Goal: Check status: Check status

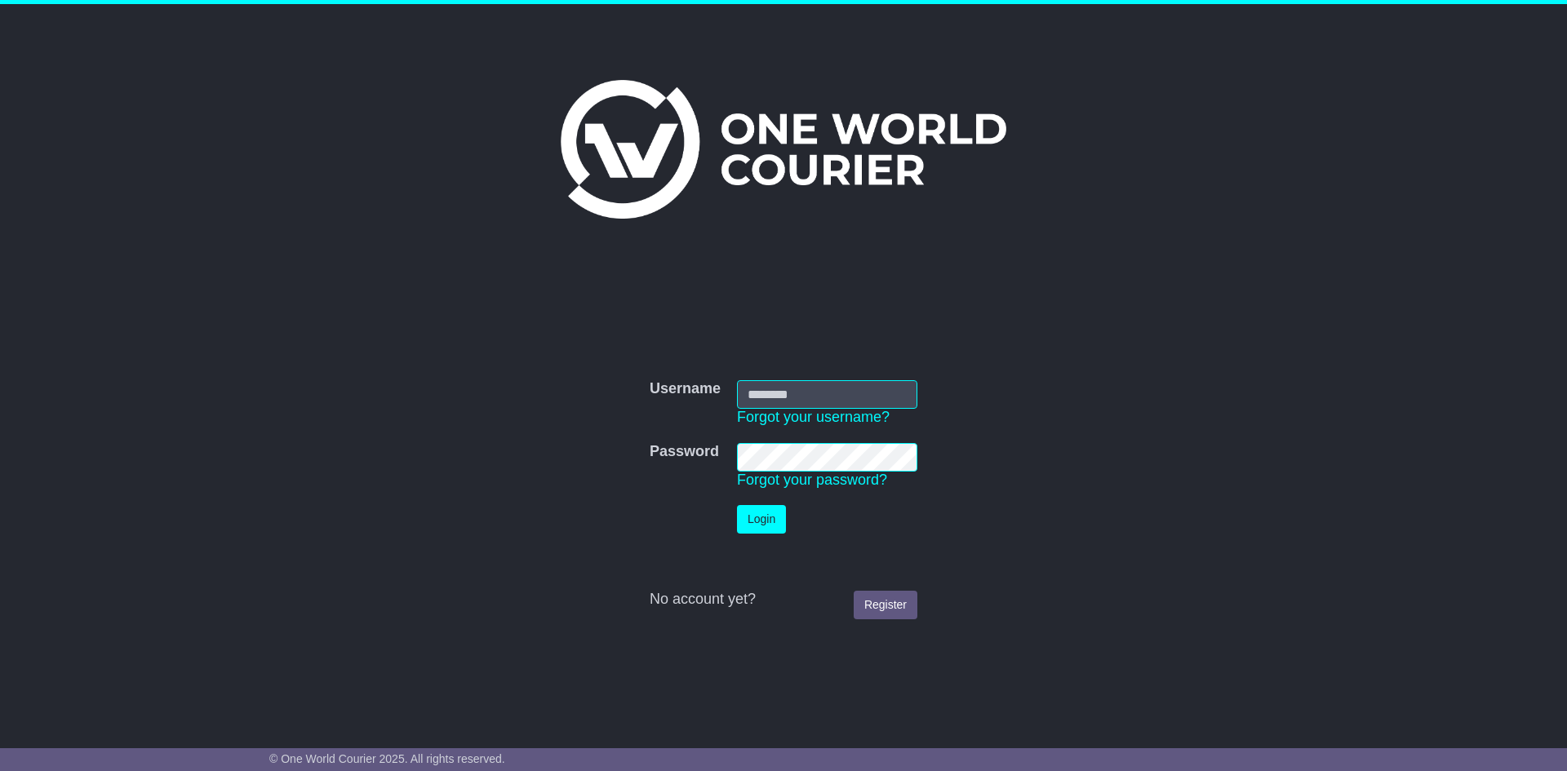
type input "**********"
click at [761, 526] on button "Login" at bounding box center [761, 519] width 49 height 29
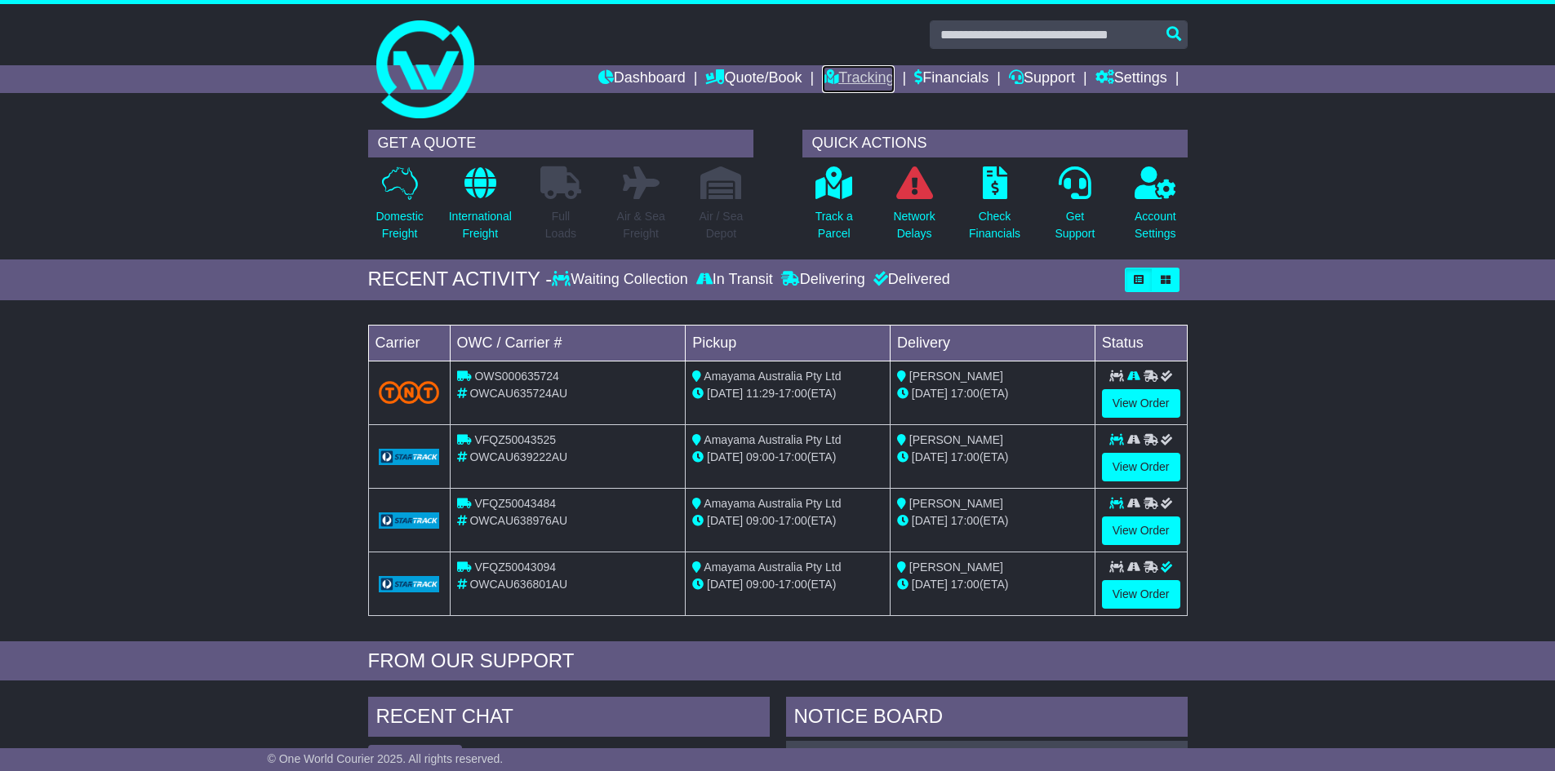
click at [861, 78] on link "Tracking" at bounding box center [858, 79] width 72 height 28
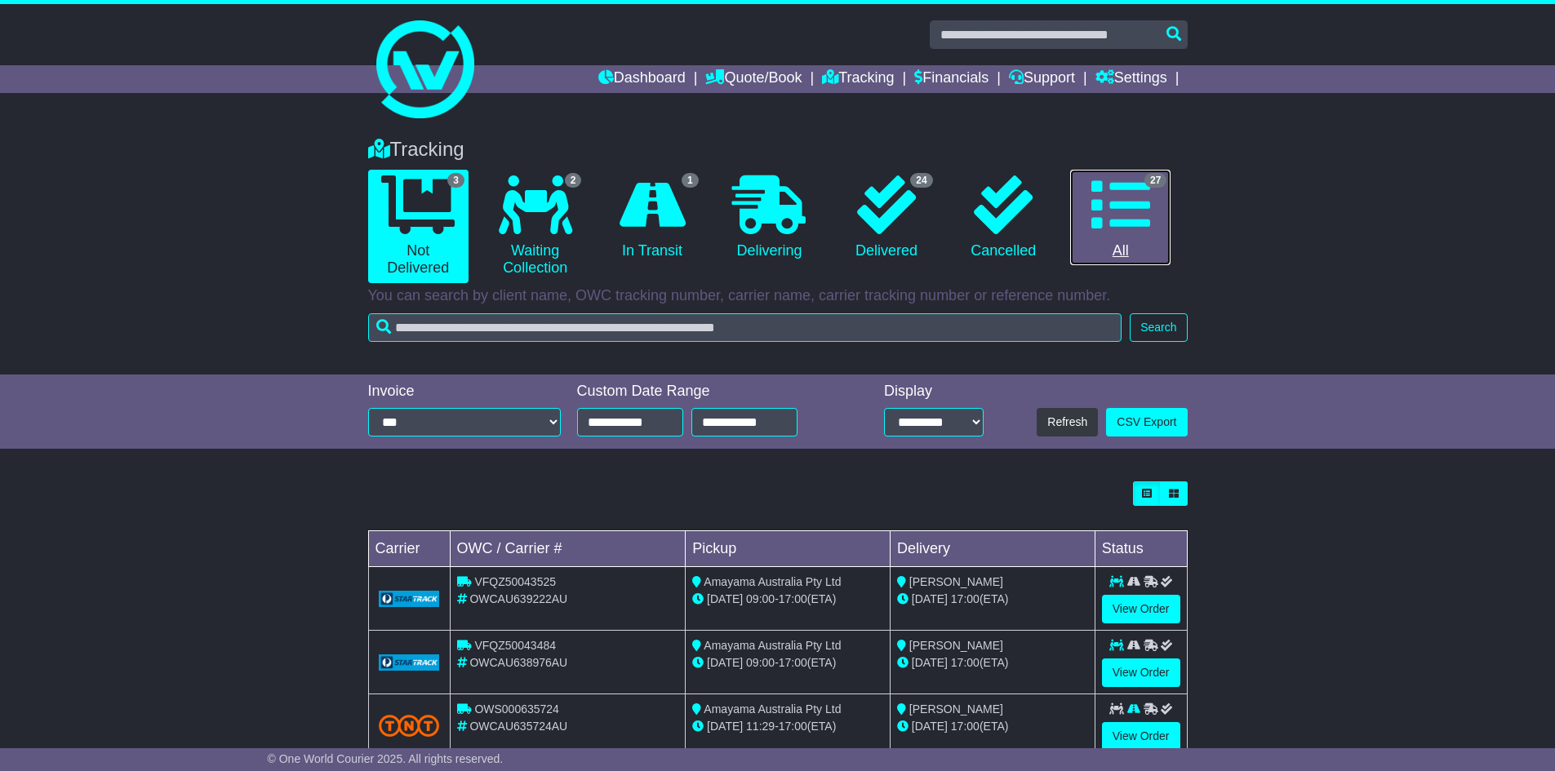
click at [1137, 212] on icon at bounding box center [1120, 204] width 59 height 59
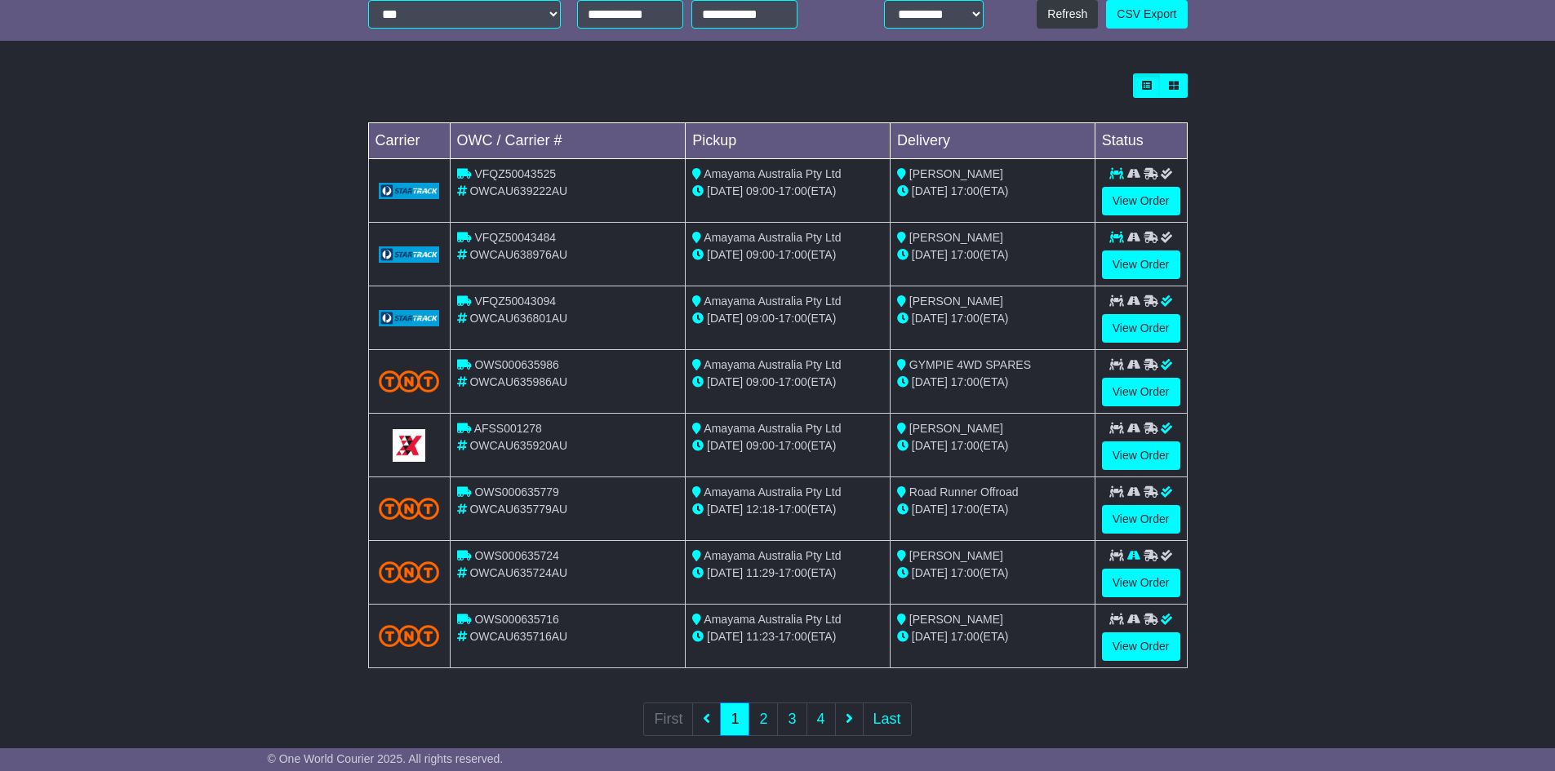
scroll to position [436, 0]
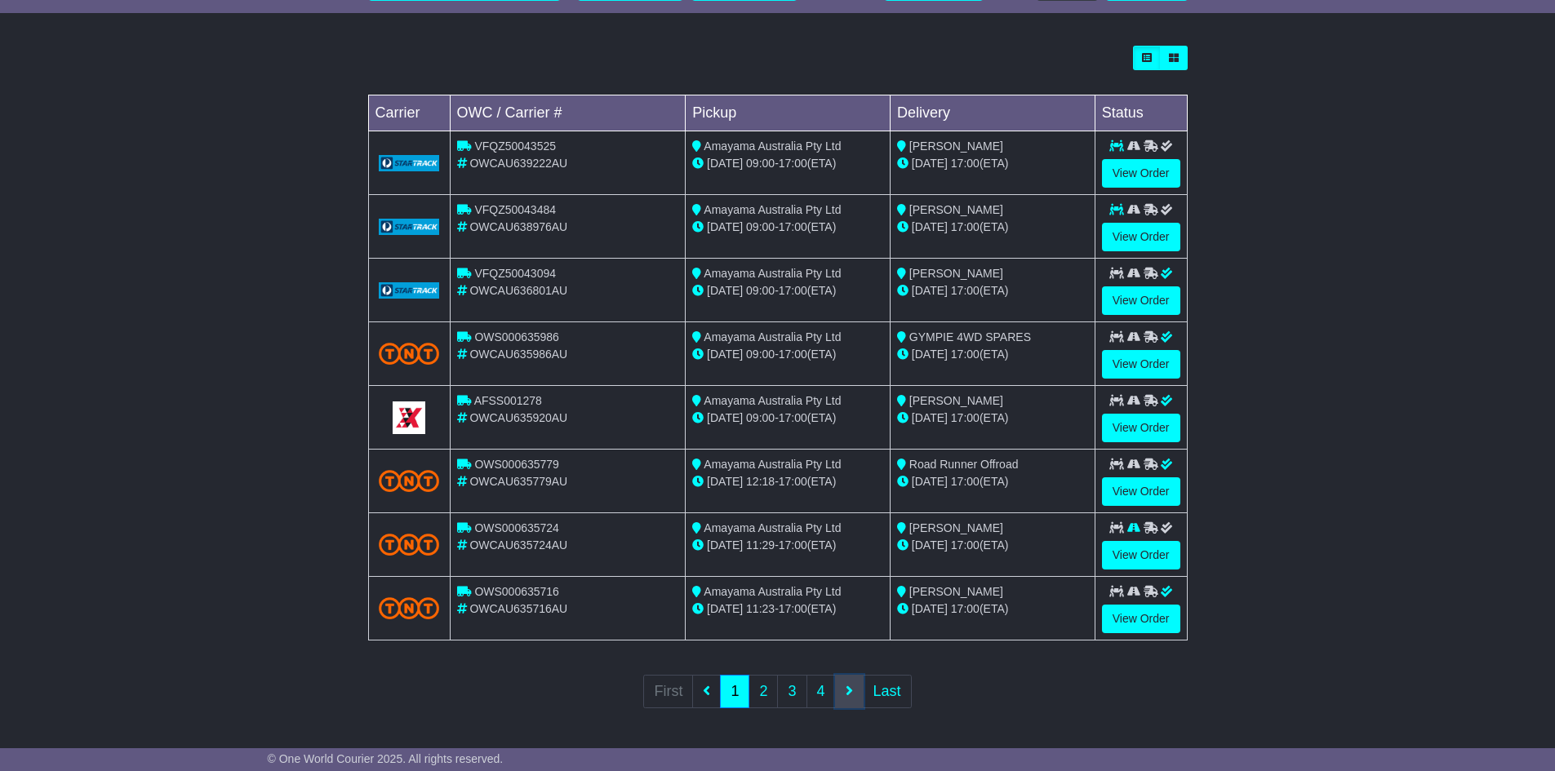
click at [851, 694] on icon at bounding box center [849, 690] width 7 height 15
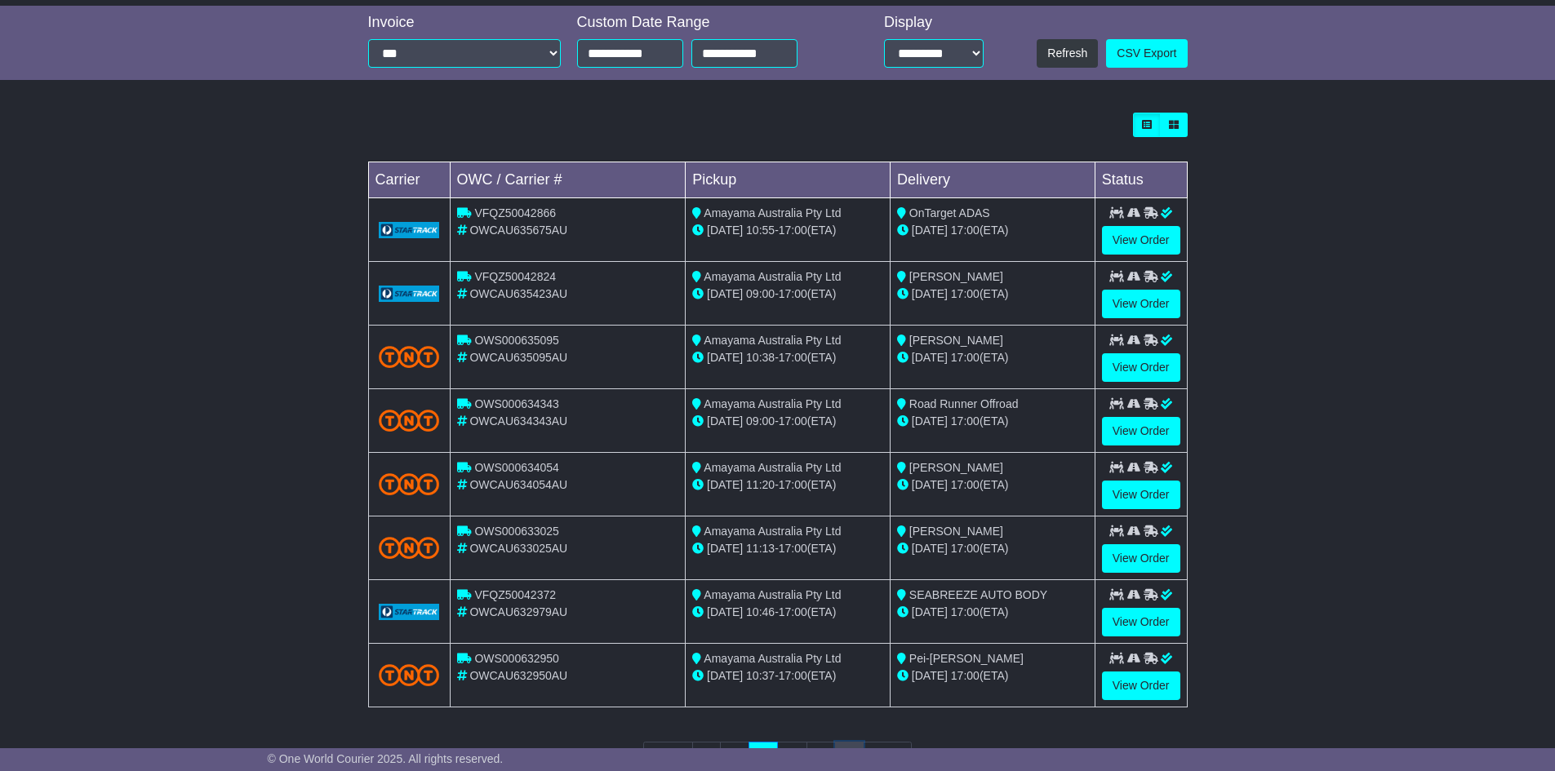
scroll to position [408, 0]
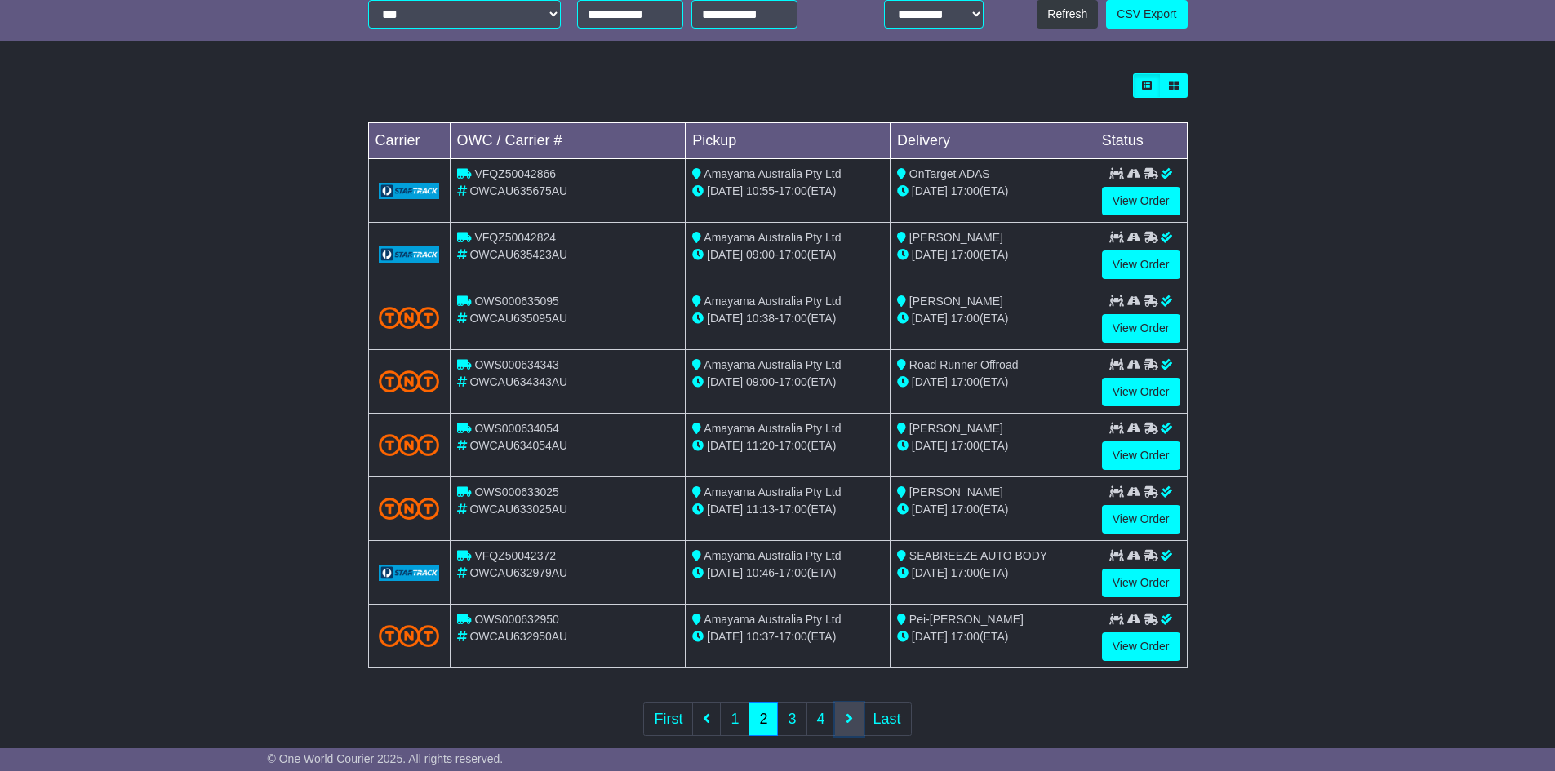
click at [842, 717] on link at bounding box center [849, 719] width 29 height 33
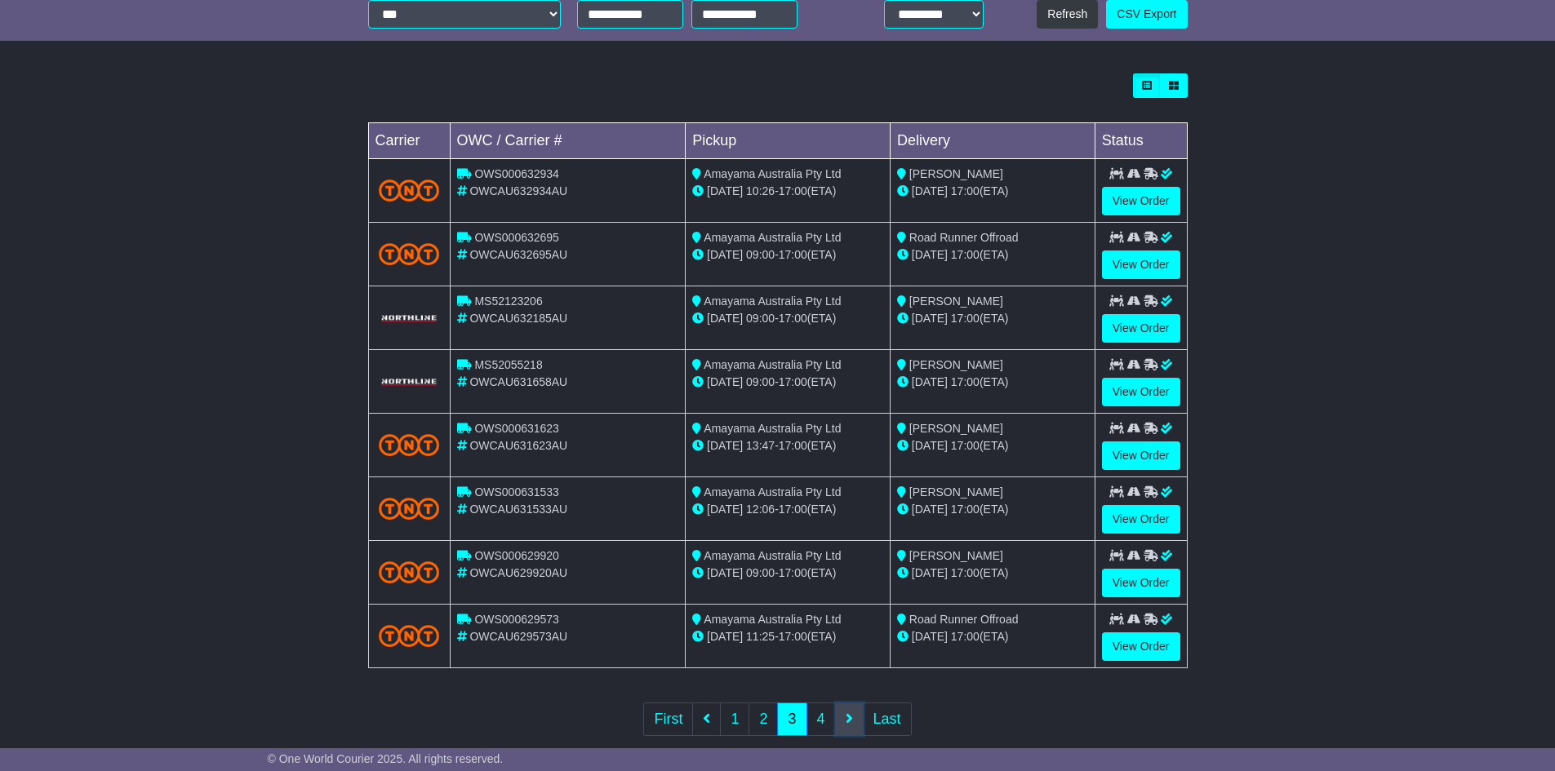
click at [847, 714] on icon at bounding box center [849, 718] width 7 height 15
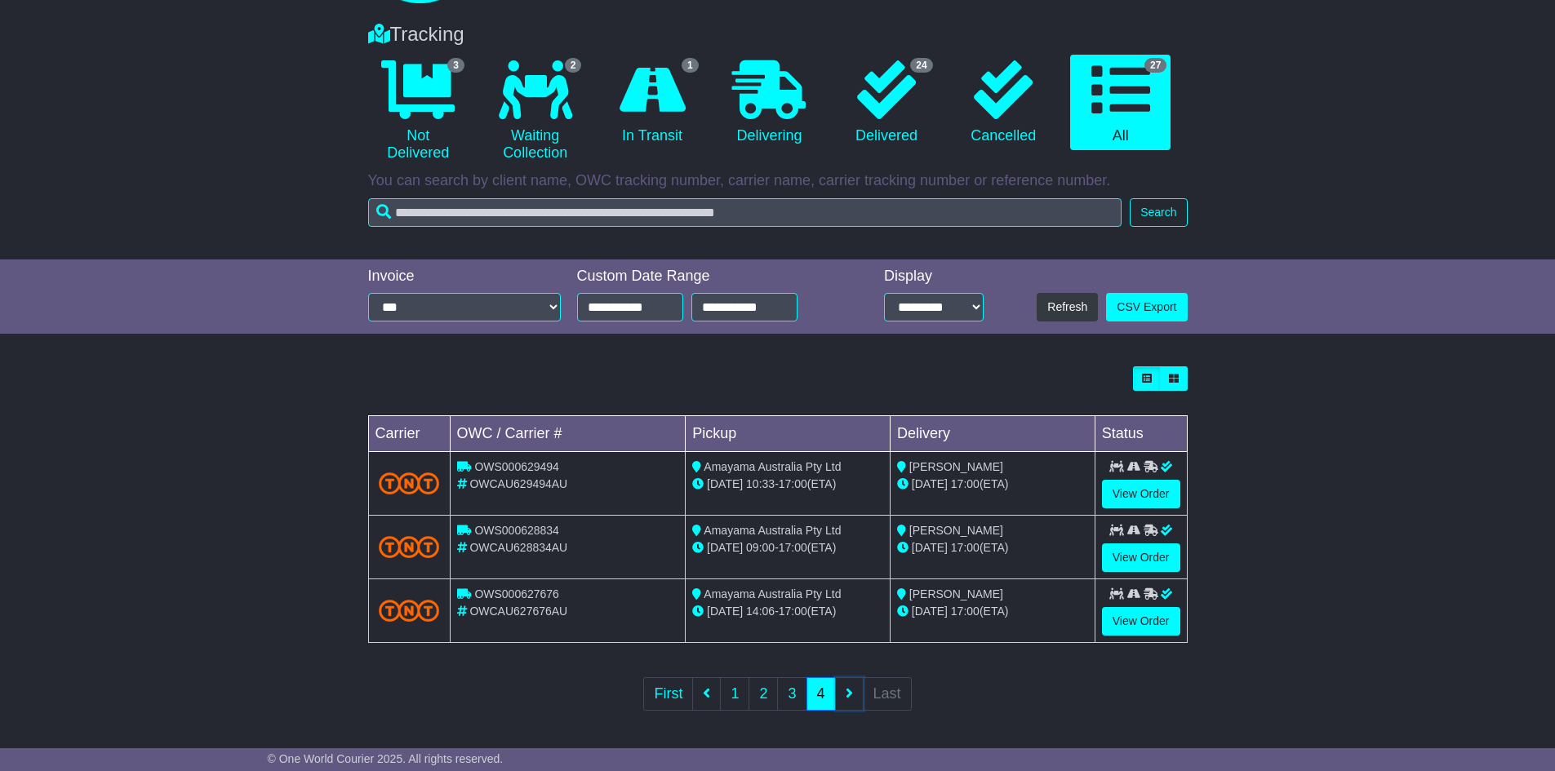
scroll to position [118, 0]
